Goal: Task Accomplishment & Management: Manage account settings

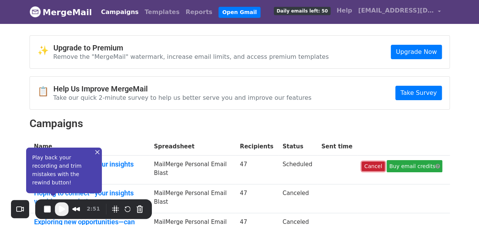
drag, startPoint x: 0, startPoint y: 0, endPoint x: 379, endPoint y: 166, distance: 413.9
click at [379, 166] on link "Cancel" at bounding box center [373, 165] width 23 height 9
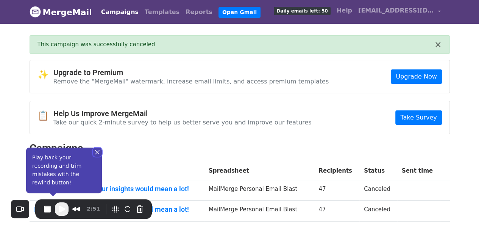
drag, startPoint x: 98, startPoint y: 157, endPoint x: 208, endPoint y: 145, distance: 111.3
click at [98, 156] on button "Close" at bounding box center [97, 151] width 9 height 9
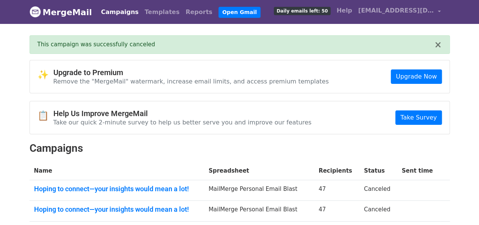
click at [116, 5] on link "Campaigns" at bounding box center [120, 12] width 44 height 15
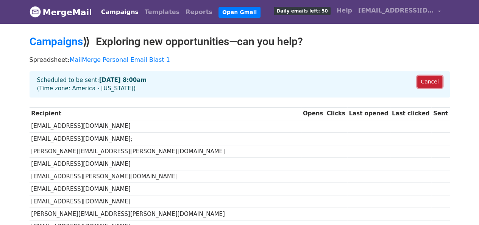
click at [440, 76] on link "Cancel" at bounding box center [429, 82] width 25 height 12
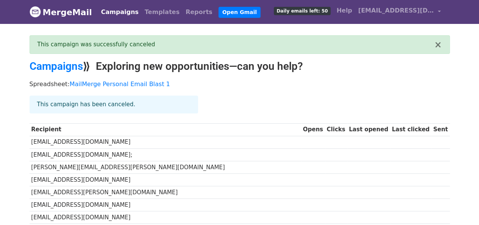
drag, startPoint x: 0, startPoint y: 0, endPoint x: 127, endPoint y: 11, distance: 127.0
click at [127, 11] on link "Campaigns" at bounding box center [120, 12] width 44 height 15
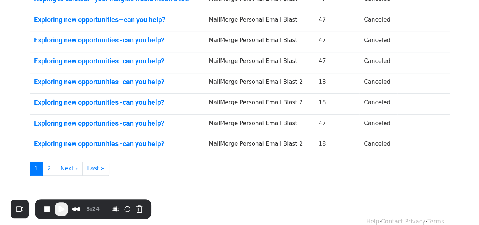
scroll to position [216, 0]
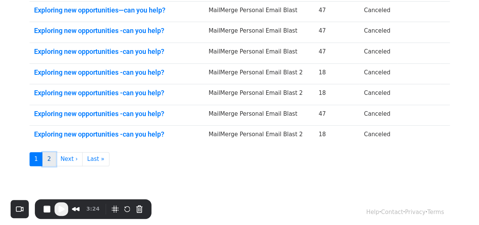
click at [46, 159] on link "2" at bounding box center [49, 159] width 14 height 14
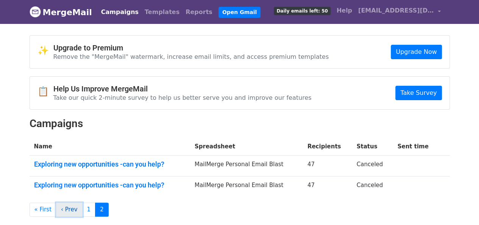
click at [66, 205] on link "‹ Prev" at bounding box center [69, 209] width 27 height 14
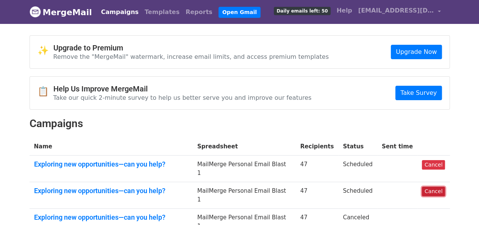
click at [430, 186] on link "Cancel" at bounding box center [433, 190] width 23 height 9
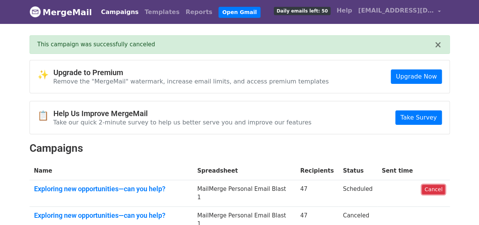
drag, startPoint x: 429, startPoint y: 186, endPoint x: 270, endPoint y: 44, distance: 214.1
click at [429, 186] on link "Cancel" at bounding box center [433, 188] width 23 height 9
